Goal: Task Accomplishment & Management: Manage account settings

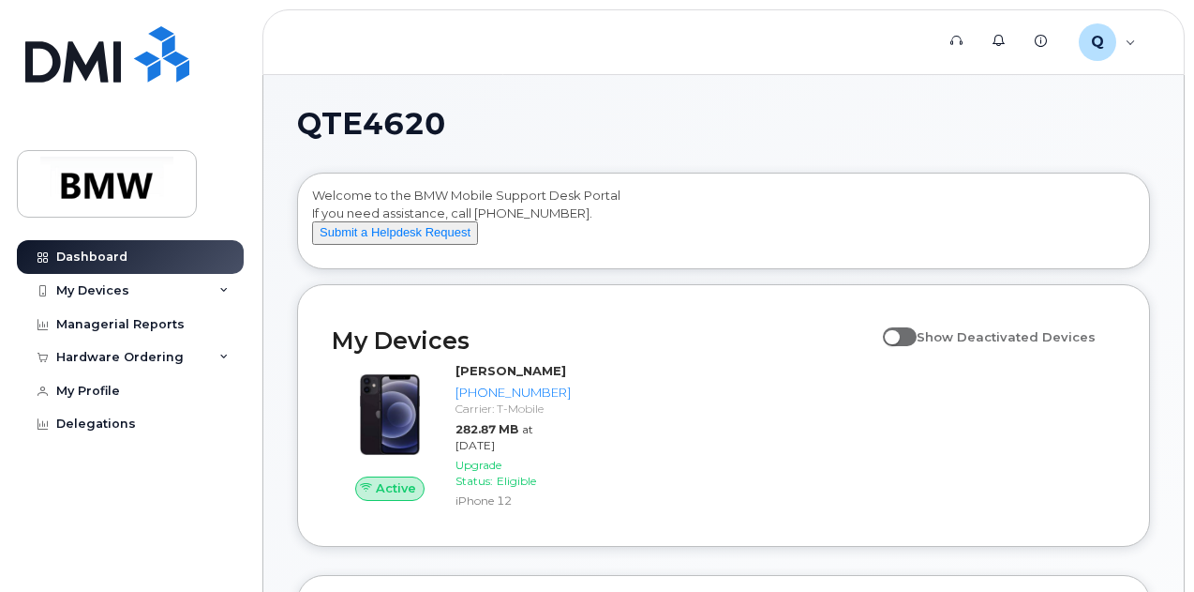
click at [904, 346] on span at bounding box center [900, 336] width 34 height 19
click at [898, 334] on input "Show Deactivated Devices" at bounding box center [890, 326] width 15 height 15
click at [917, 346] on span at bounding box center [900, 336] width 34 height 19
click at [898, 334] on input "Show Deactivated Devices" at bounding box center [890, 326] width 15 height 15
checkbox input "false"
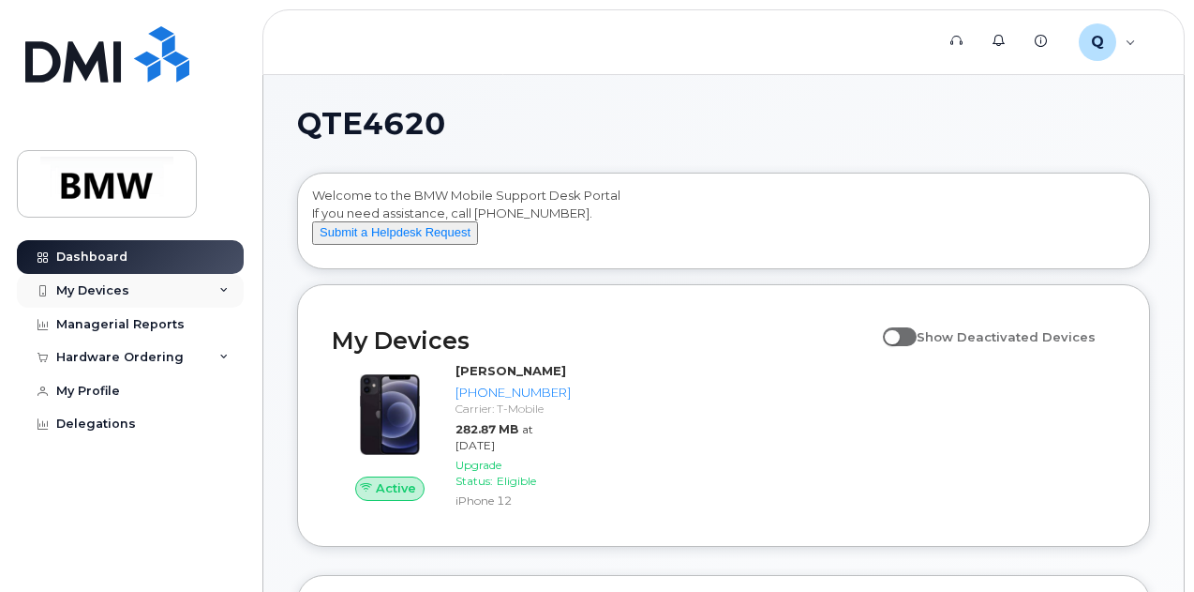
click at [201, 284] on div "My Devices" at bounding box center [130, 291] width 227 height 34
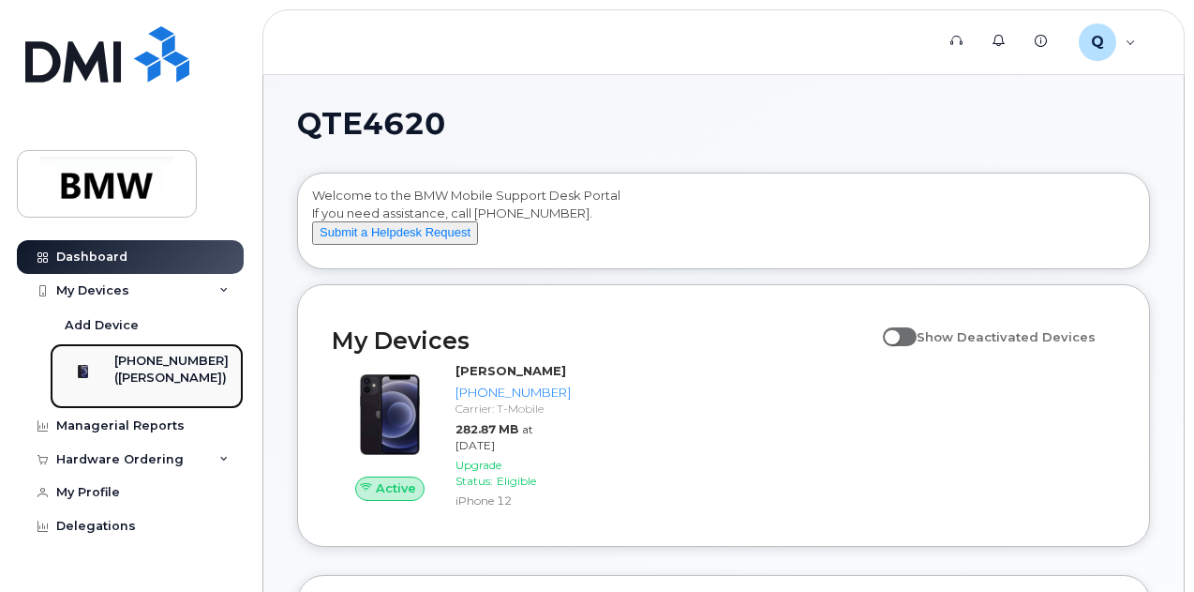
click at [163, 369] on div "([PERSON_NAME])" at bounding box center [171, 377] width 114 height 17
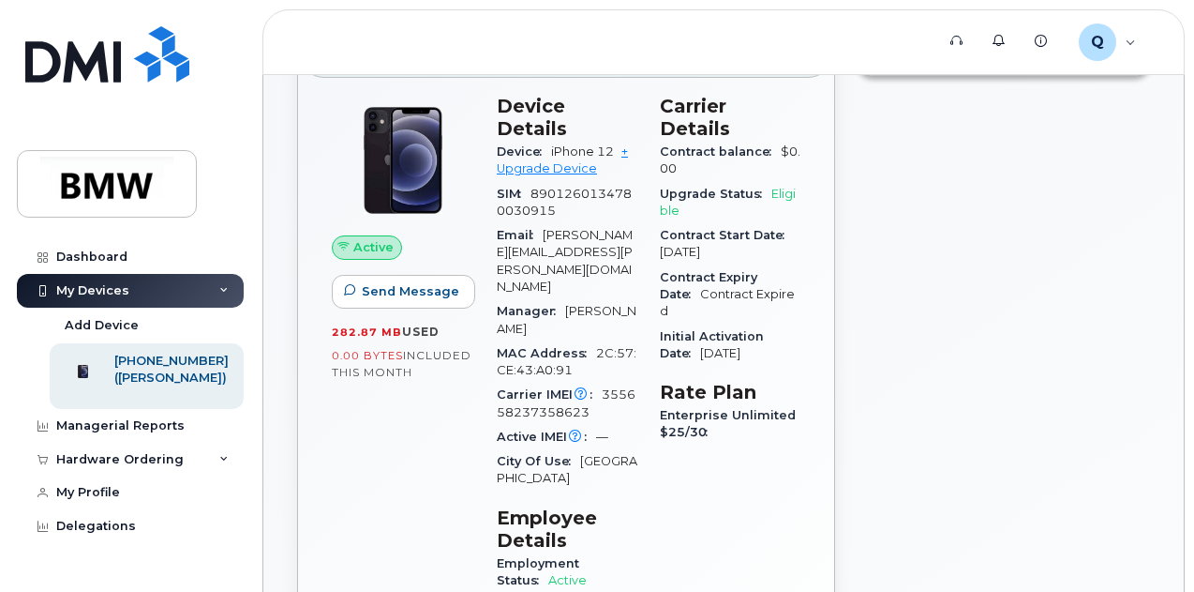
scroll to position [262, 0]
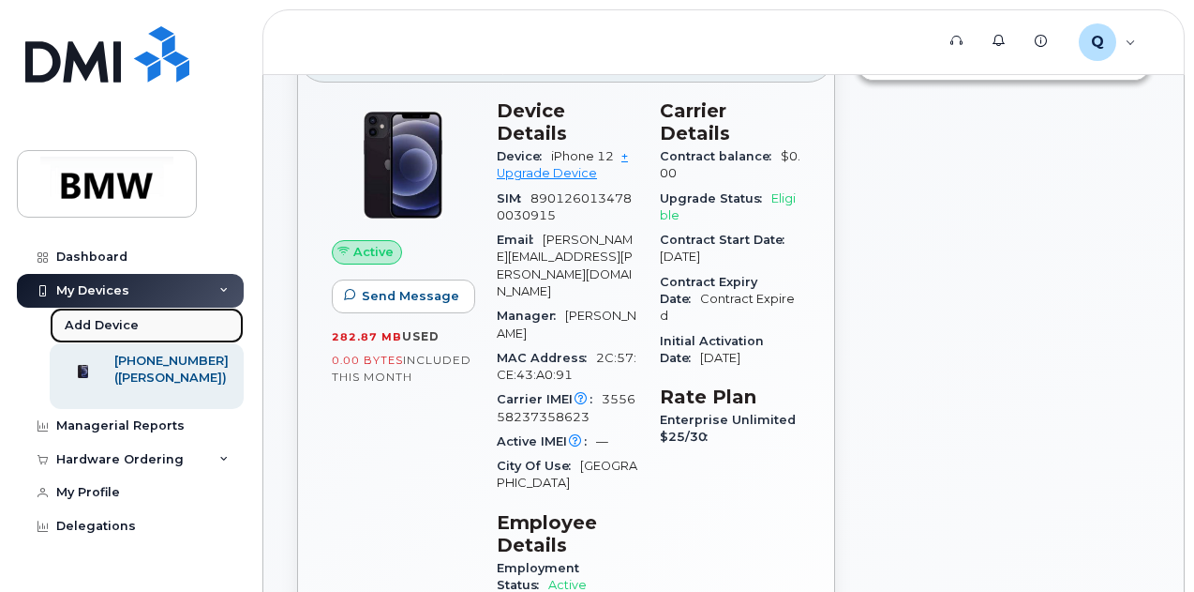
click at [86, 326] on div "Add Device" at bounding box center [102, 325] width 74 height 17
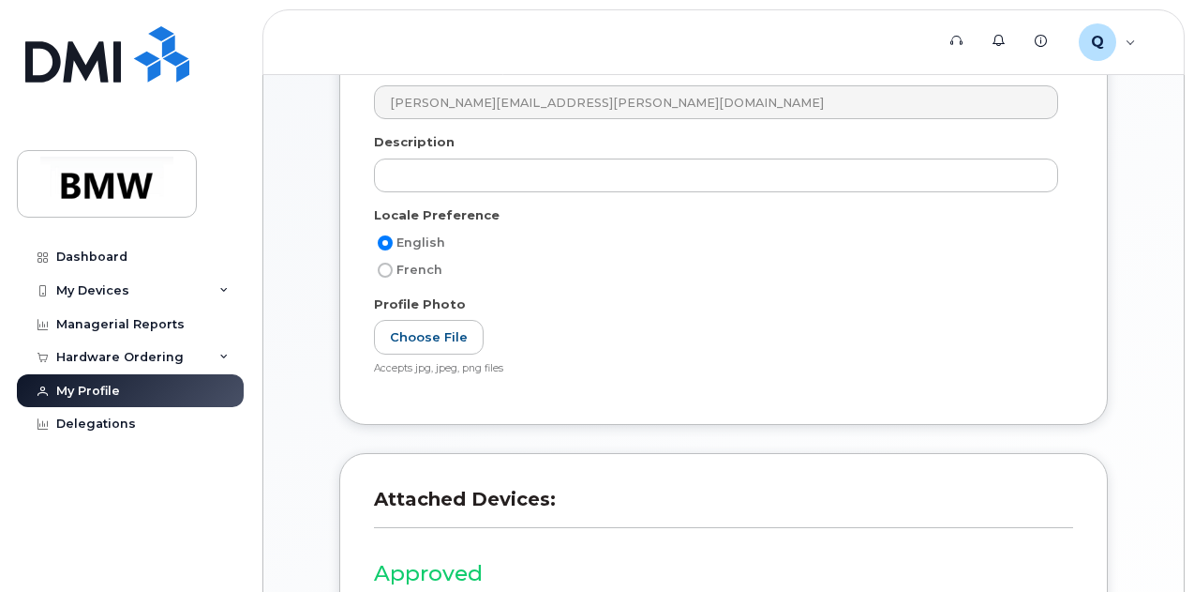
scroll to position [409, 0]
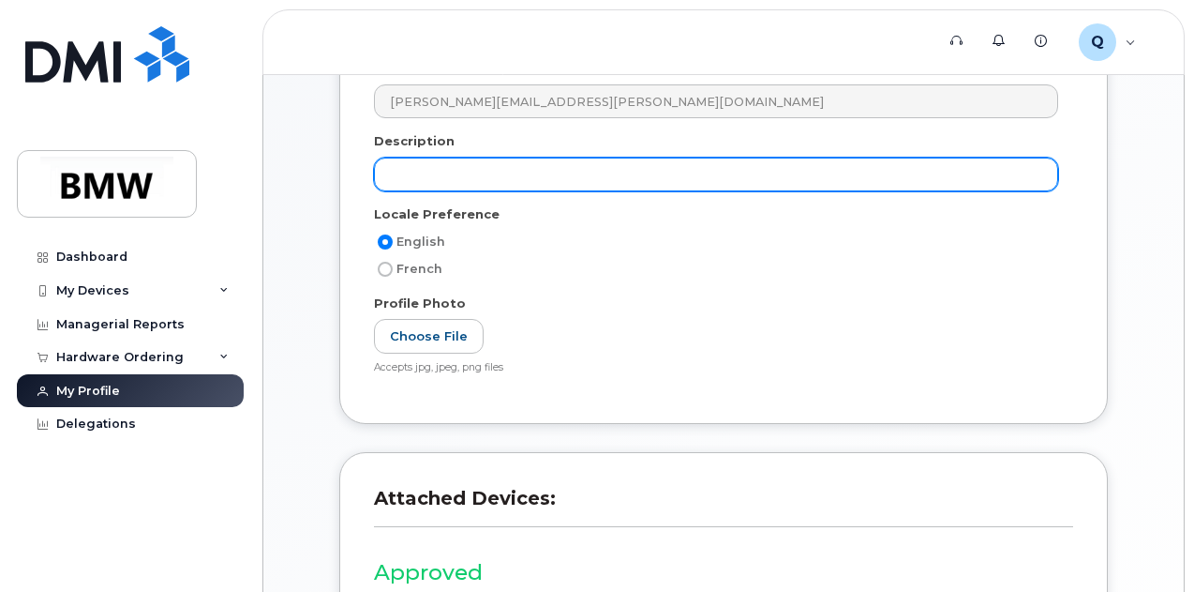
click at [579, 182] on input "text" at bounding box center [716, 174] width 684 height 34
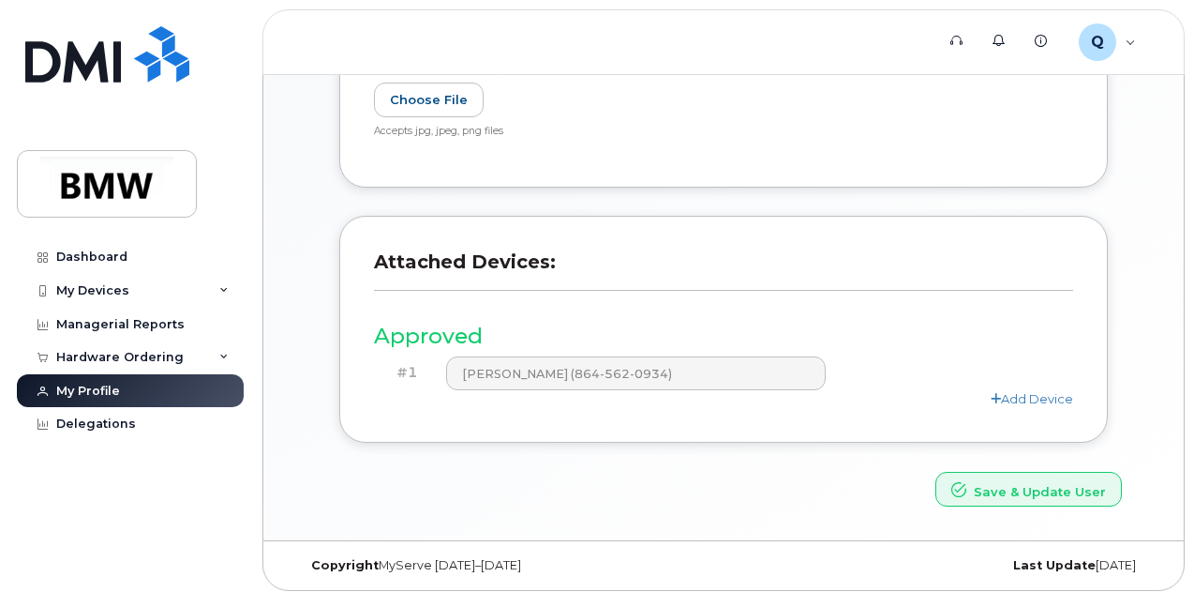
scroll to position [649, 0]
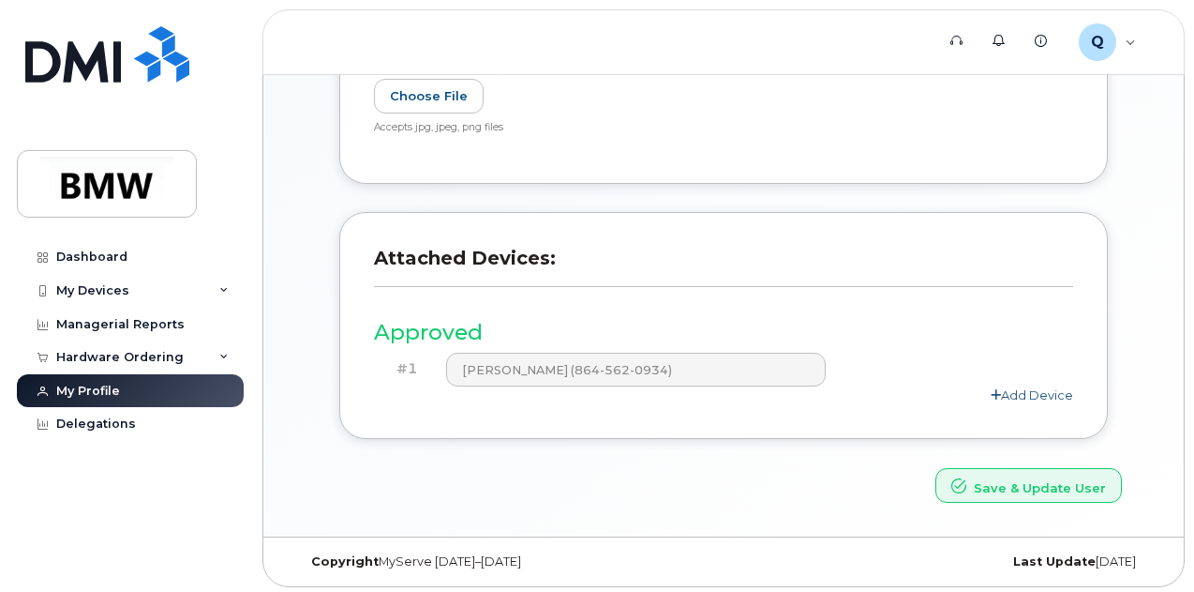
type input "New Phone"
click at [1021, 395] on link "Add Device" at bounding box center [1032, 394] width 82 height 15
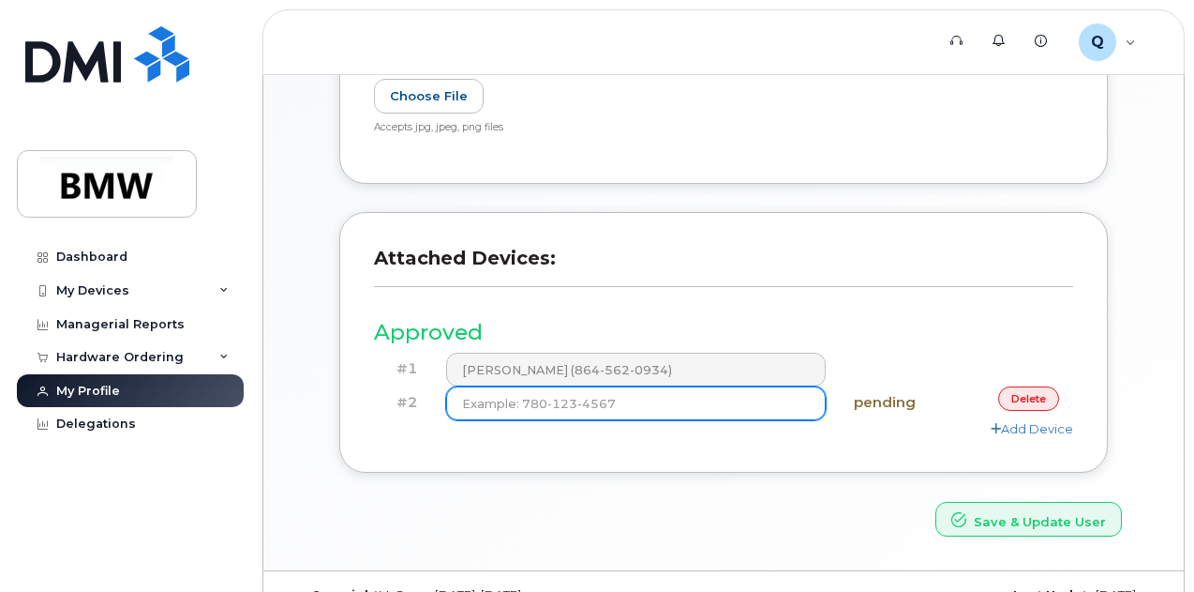
click at [705, 398] on input at bounding box center [636, 403] width 380 height 34
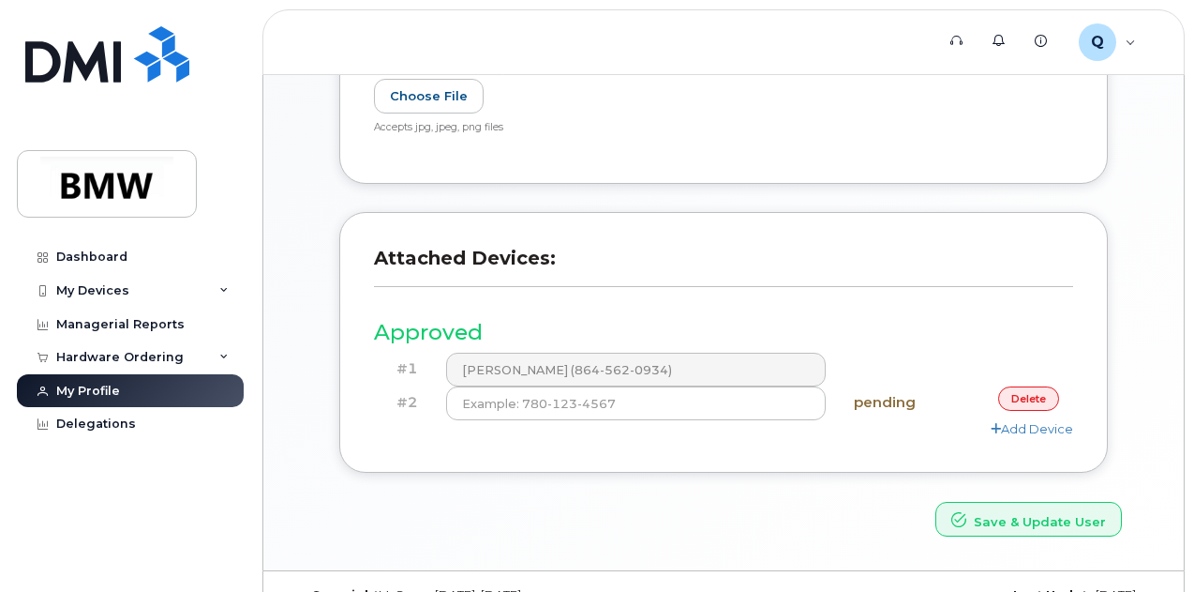
click at [1024, 392] on link "delete" at bounding box center [1028, 397] width 61 height 23
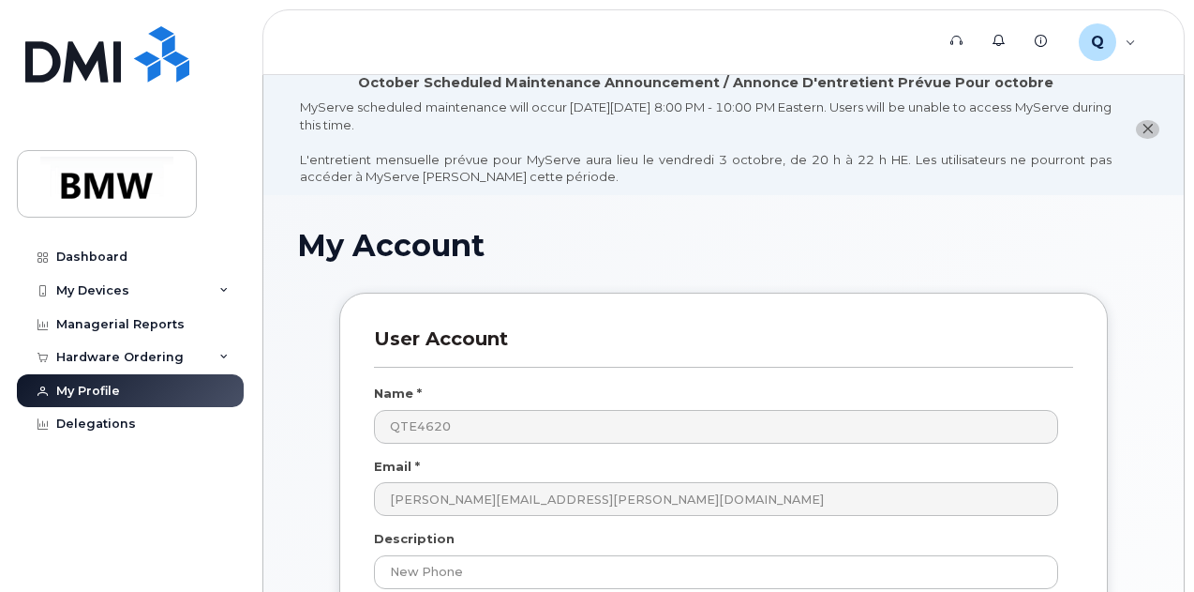
scroll to position [0, 0]
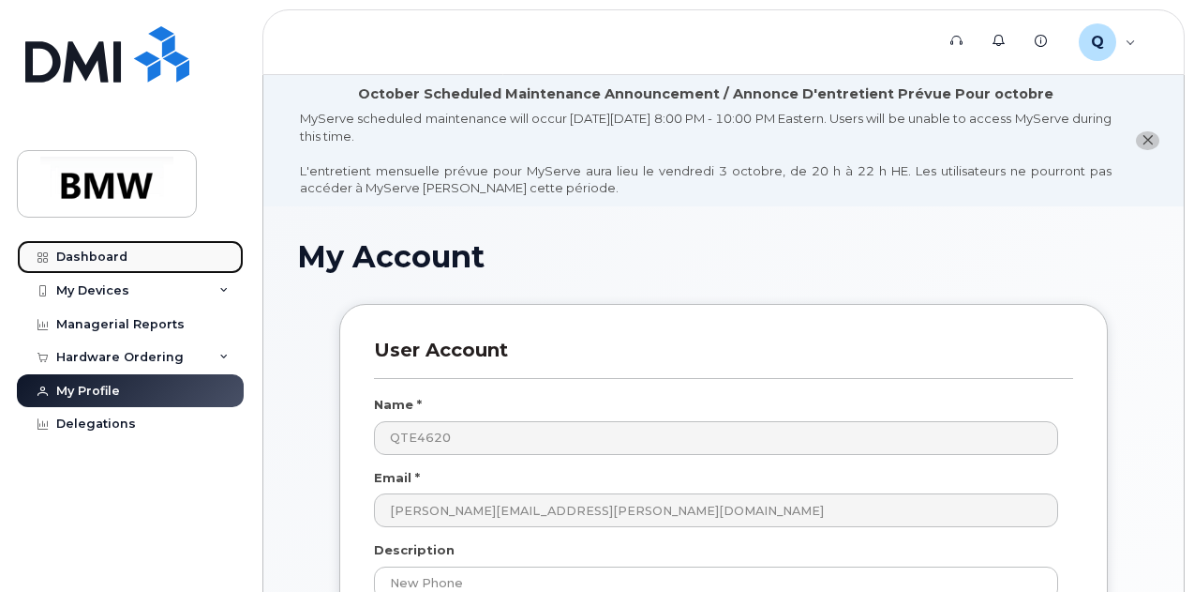
click at [87, 254] on div "Dashboard" at bounding box center [91, 256] width 71 height 15
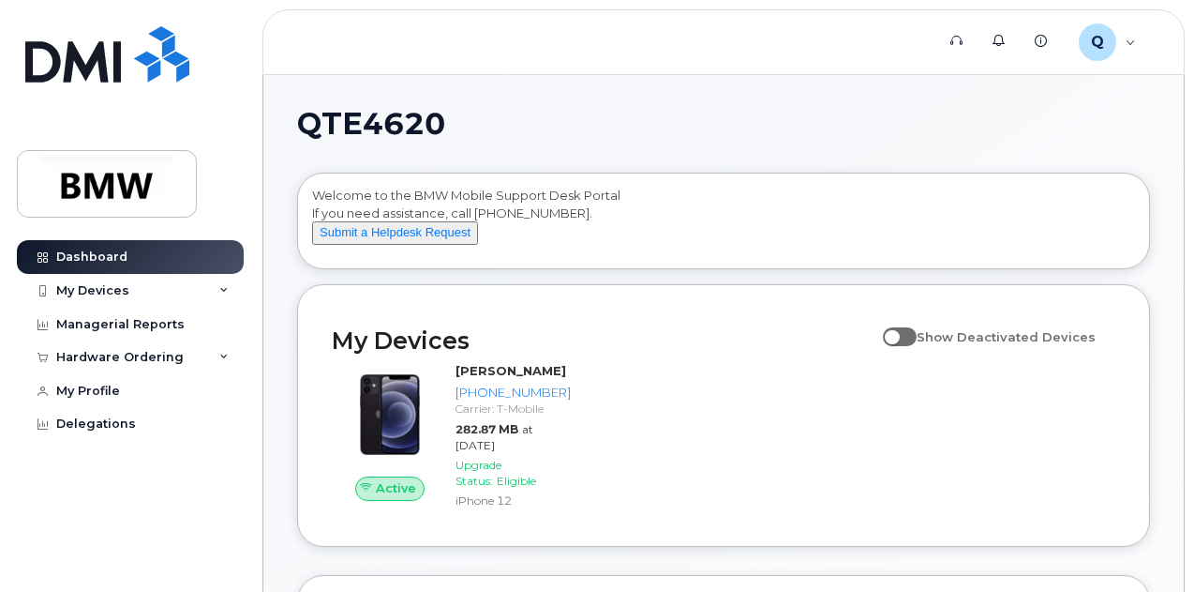
click at [912, 346] on span at bounding box center [900, 336] width 34 height 19
click at [898, 334] on input "Show Deactivated Devices" at bounding box center [890, 326] width 15 height 15
click at [915, 346] on span at bounding box center [900, 336] width 34 height 19
click at [898, 334] on input "Show Deactivated Devices" at bounding box center [890, 326] width 15 height 15
checkbox input "false"
